Goal: Task Accomplishment & Management: Use online tool/utility

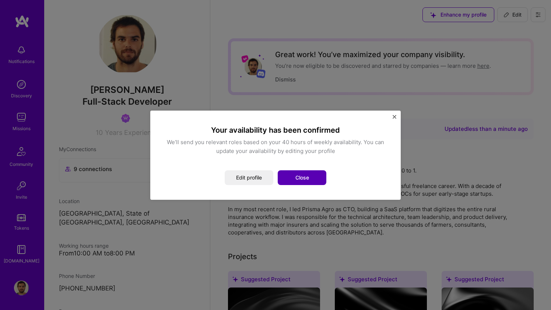
click at [303, 177] on button "Close" at bounding box center [302, 177] width 49 height 15
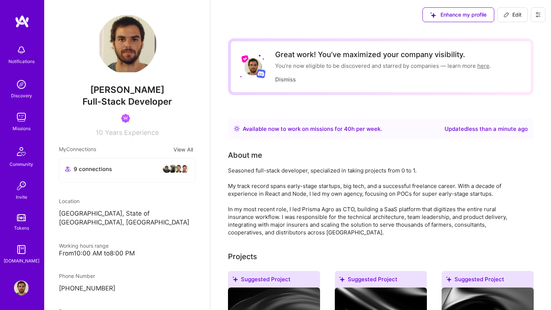
click at [15, 116] on img at bounding box center [21, 117] width 15 height 15
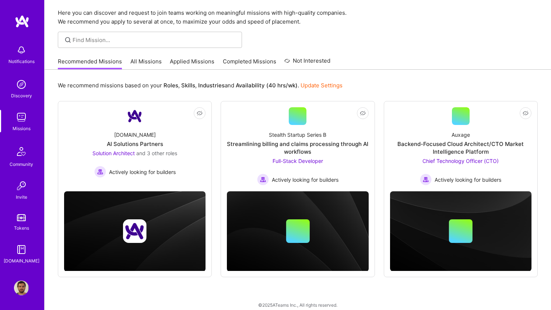
scroll to position [31, 0]
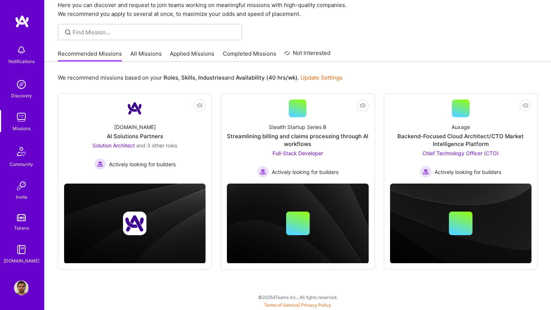
click at [152, 55] on link "All Missions" at bounding box center [145, 56] width 31 height 12
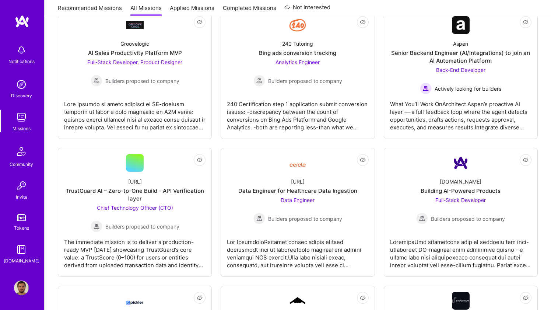
scroll to position [269, 0]
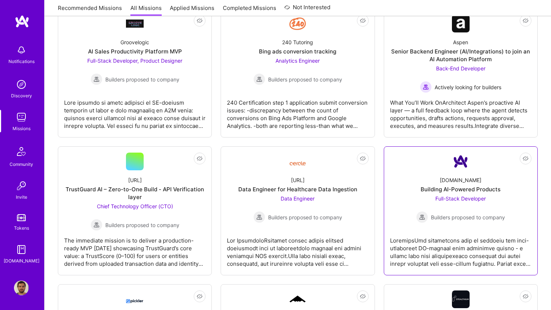
click at [412, 163] on link "Not Interested [DOMAIN_NAME] Building AI-Powered Products Full-Stack Developer …" at bounding box center [460, 211] width 141 height 116
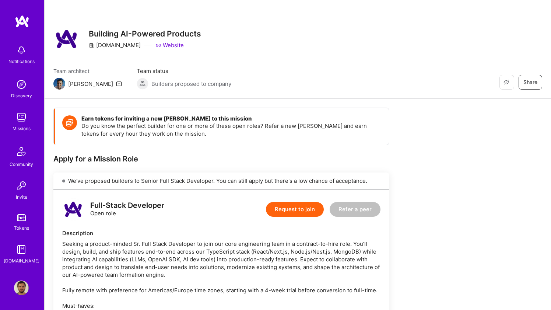
click at [19, 23] on img at bounding box center [22, 21] width 15 height 13
